Goal: Complete application form

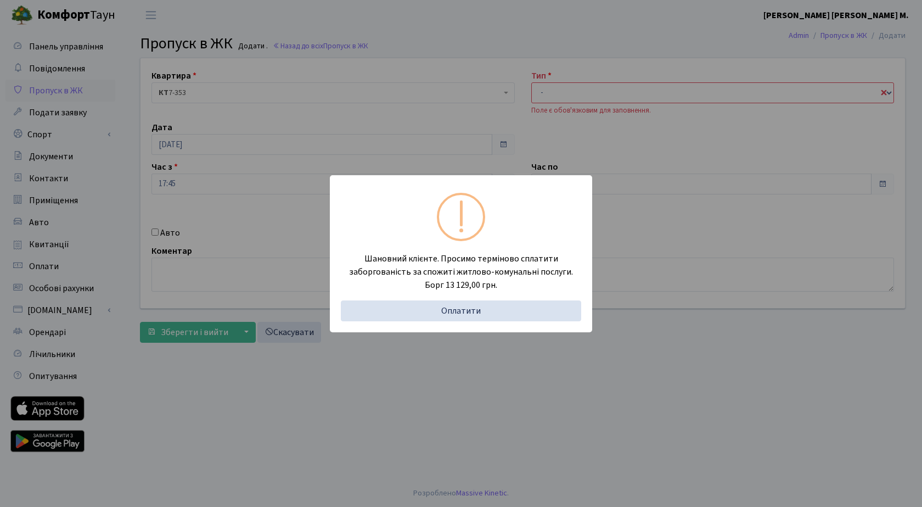
click at [369, 72] on div "Шановний клієнте. Просимо терміново сплатити заборгованість за спожиті житлово-…" at bounding box center [461, 253] width 922 height 507
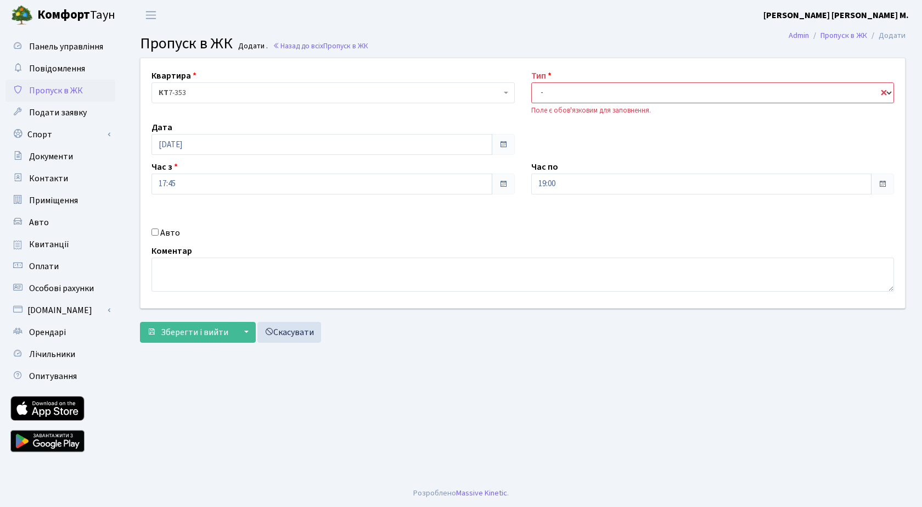
click at [591, 90] on select "- Доставка Таксі Гості Сервіс" at bounding box center [712, 92] width 363 height 21
select select "3"
click at [531, 82] on select "- Доставка Таксі Гості Сервіс" at bounding box center [712, 92] width 363 height 21
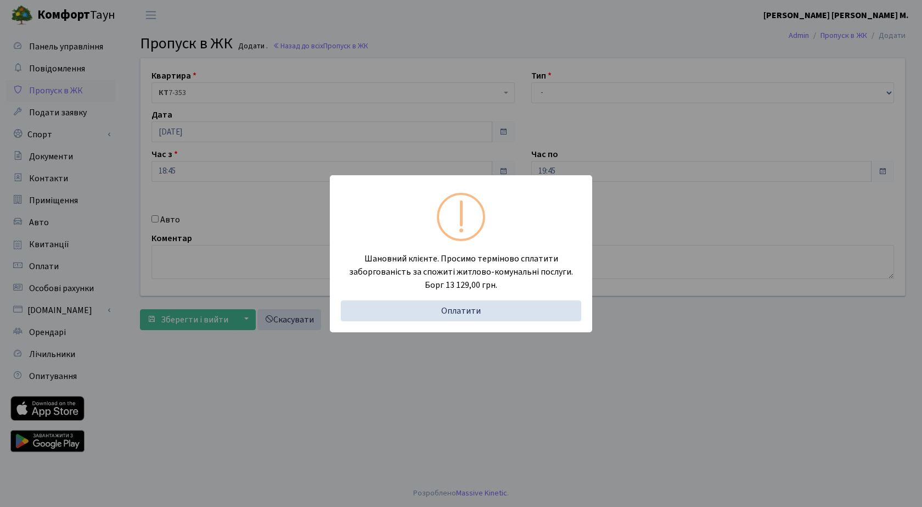
click at [345, 111] on div "Шановний клієнте. Просимо терміново сплатити заборгованість за спожиті житлово-…" at bounding box center [461, 253] width 922 height 507
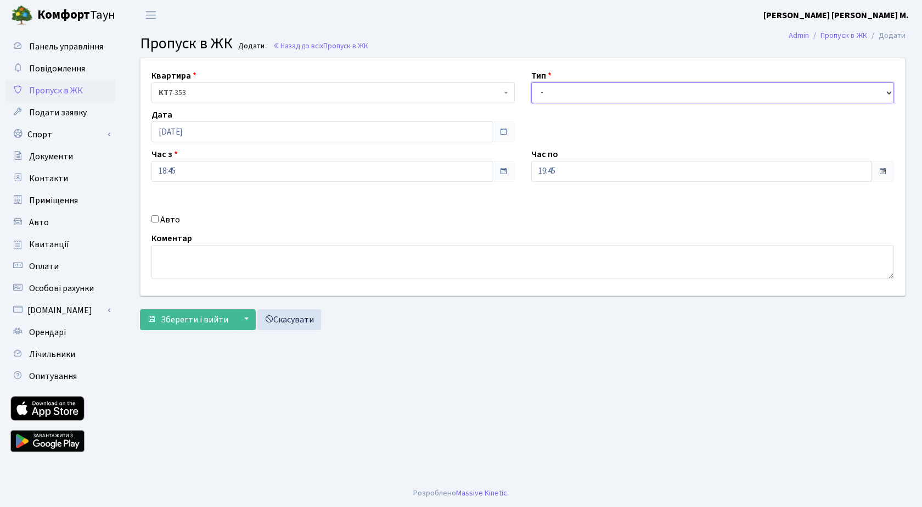
click at [560, 95] on select "- Доставка Таксі Гості Сервіс" at bounding box center [712, 92] width 363 height 21
select select "3"
click at [531, 82] on select "- Доставка Таксі Гості Сервіс" at bounding box center [712, 92] width 363 height 21
click at [208, 319] on span "Зберегти і вийти" at bounding box center [195, 319] width 68 height 12
